Goal: Task Accomplishment & Management: Use online tool/utility

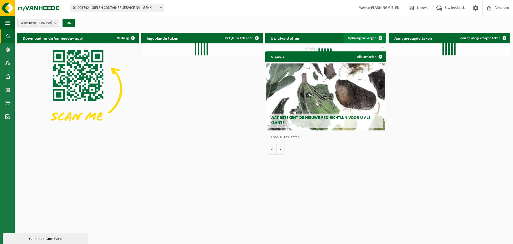
click at [356, 36] on span "Ophaling aanvragen" at bounding box center [362, 37] width 29 height 3
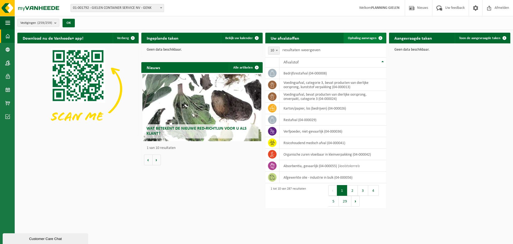
click at [361, 38] on span "Ophaling aanvragen" at bounding box center [362, 37] width 29 height 3
click at [362, 37] on span "Ophaling aanvragen" at bounding box center [362, 37] width 29 height 3
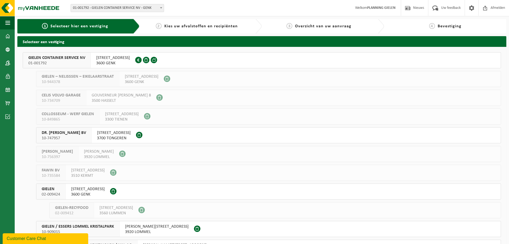
click at [77, 58] on span "GIELEN CONTAINER SERVICE NV" at bounding box center [56, 57] width 57 height 5
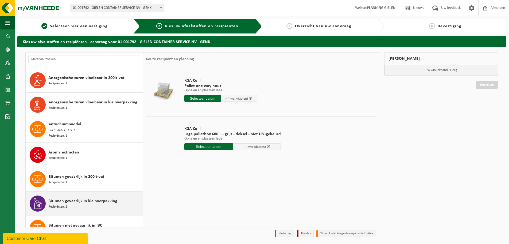
scroll to position [267, 0]
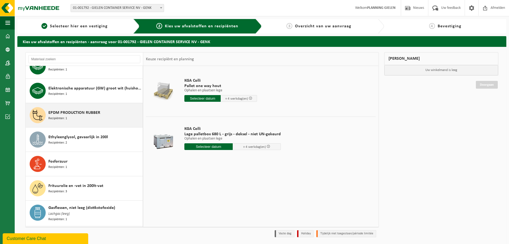
click at [77, 116] on div "EPDM PRODUCTION RUBBER Recipiënten: 1" at bounding box center [94, 115] width 93 height 16
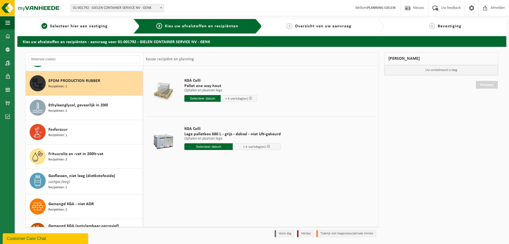
scroll to position [463, 0]
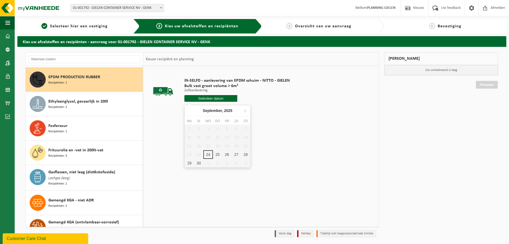
click at [229, 101] on input "text" at bounding box center [211, 98] width 53 height 7
click at [216, 154] on div "25" at bounding box center [217, 154] width 9 height 9
type input "Van 2025-09-25"
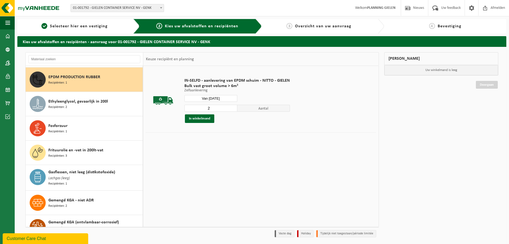
type input "2"
click at [232, 107] on input "2" at bounding box center [211, 108] width 53 height 7
click at [210, 119] on button "In winkelmand" at bounding box center [199, 118] width 29 height 9
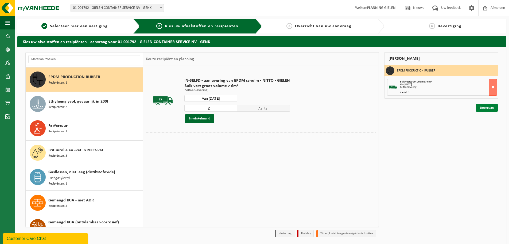
click at [490, 107] on link "Doorgaan" at bounding box center [487, 108] width 22 height 8
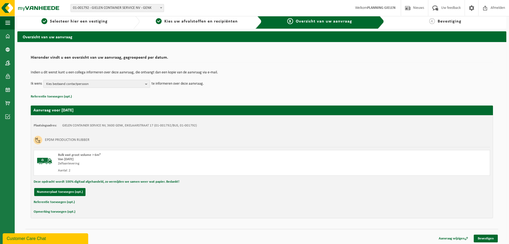
scroll to position [6, 0]
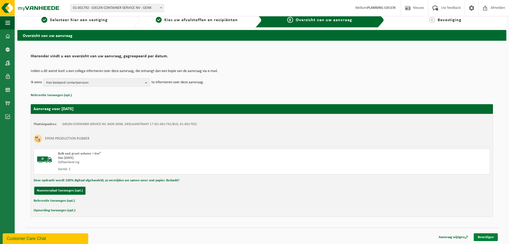
click at [487, 235] on link "Bevestigen" at bounding box center [486, 237] width 24 height 8
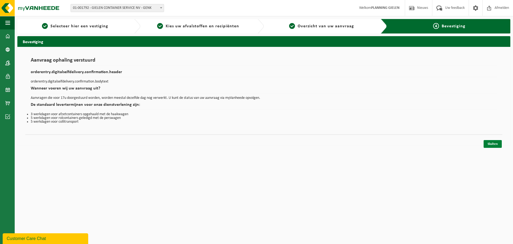
click at [489, 140] on link "Sluiten" at bounding box center [493, 144] width 18 height 8
